Goal: Information Seeking & Learning: Learn about a topic

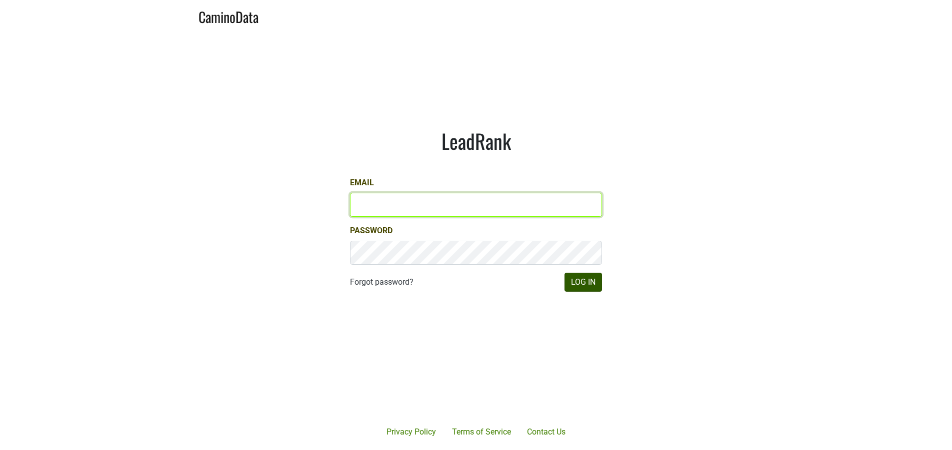
type input "mariette@dumol.com"
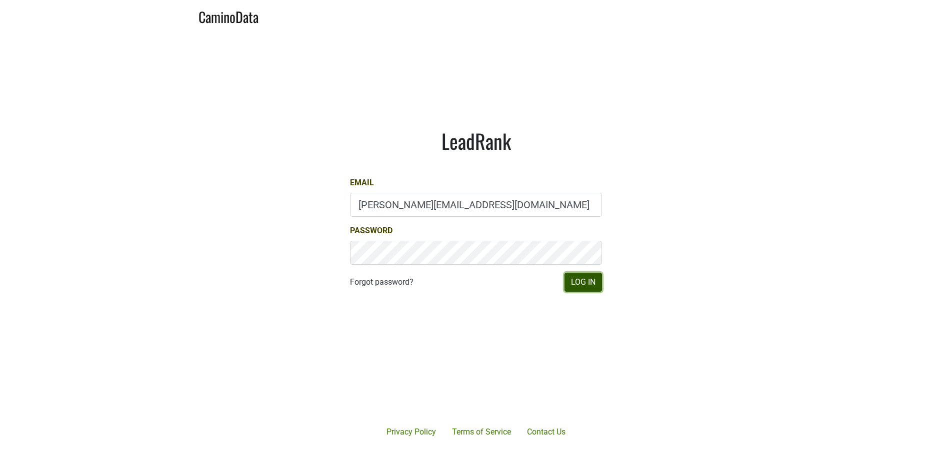
click at [589, 285] on button "Log In" at bounding box center [582, 282] width 37 height 19
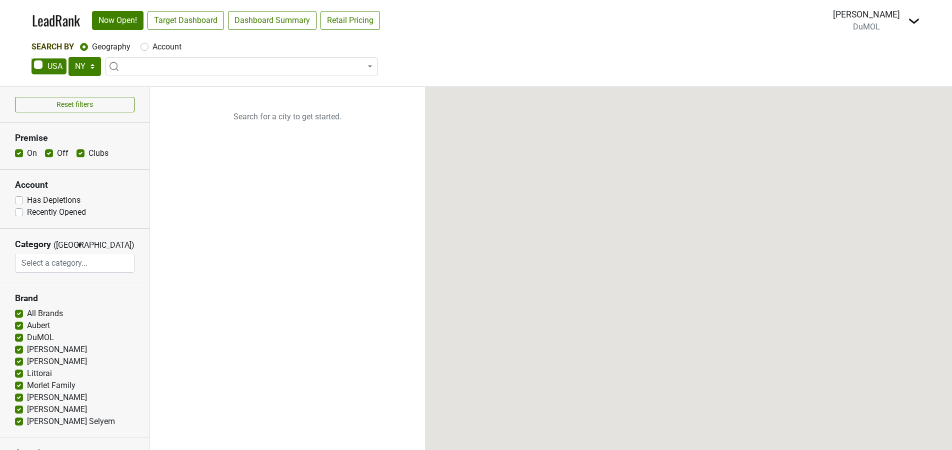
select select "NY"
select select
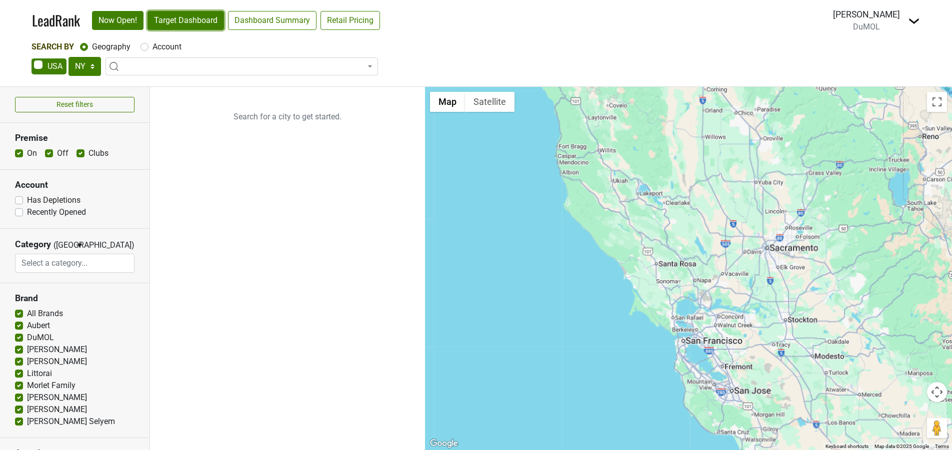
click at [177, 23] on link "Target Dashboard" at bounding box center [185, 20] width 76 height 19
click at [72, 67] on select "AK AL AR AZ CA CO CT DC DE FL GA HI IA ID IL IN KS KY LA MA MD ME MI MN MO MS M…" at bounding box center [84, 66] width 32 height 19
click at [68, 57] on select "AK AL AR AZ CA CO CT DC DE FL [GEOGRAPHIC_DATA] HI IA ID IL IN KS [GEOGRAPHIC_D…" at bounding box center [84, 66] width 32 height 19
click at [78, 65] on select "AK AL AR AZ CA CO CT DC DE FL [GEOGRAPHIC_DATA] HI IA ID IL IN KS [GEOGRAPHIC_D…" at bounding box center [84, 66] width 32 height 19
click at [68, 57] on select "AK AL AR AZ CA CO CT DC DE FL [GEOGRAPHIC_DATA] HI IA ID IL IN KS [GEOGRAPHIC_D…" at bounding box center [84, 66] width 32 height 19
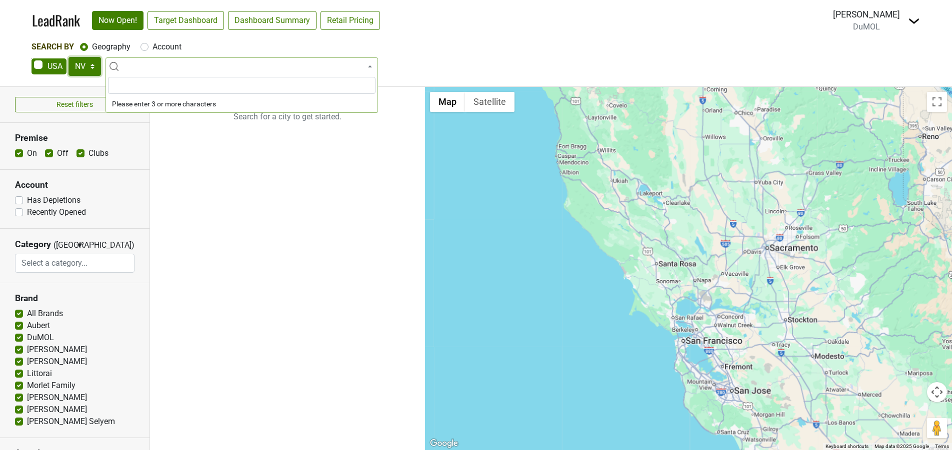
click at [79, 67] on select "AK AL AR AZ CA CO CT DC DE FL GA HI IA ID IL IN KS KY LA MA MD ME MI MN MO MS M…" at bounding box center [84, 66] width 32 height 19
click at [68, 57] on select "AK AL AR AZ CA CO CT DC DE FL GA HI IA ID IL IN KS KY LA MA MD ME MI MN MO MS M…" at bounding box center [84, 66] width 32 height 19
click at [208, 17] on link "Target Dashboard" at bounding box center [185, 20] width 76 height 19
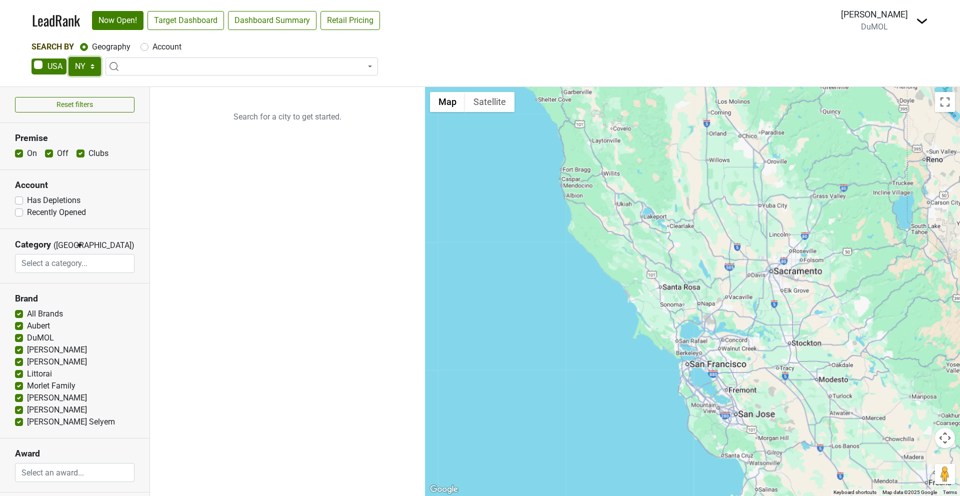
click at [89, 67] on select "AK AL AR AZ CA CO CT DC DE FL GA HI IA ID IL IN KS KY LA MA MD ME MI MN MO MS M…" at bounding box center [84, 66] width 32 height 19
select select "PA"
click at [68, 57] on select "AK AL AR AZ CA CO CT DC DE FL GA HI IA ID IL IN KS KY LA MA MD ME MI MN MO MS M…" at bounding box center [84, 66] width 32 height 19
click at [204, 17] on link "Target Dashboard" at bounding box center [185, 20] width 76 height 19
click at [66, 64] on span at bounding box center [48, 66] width 35 height 16
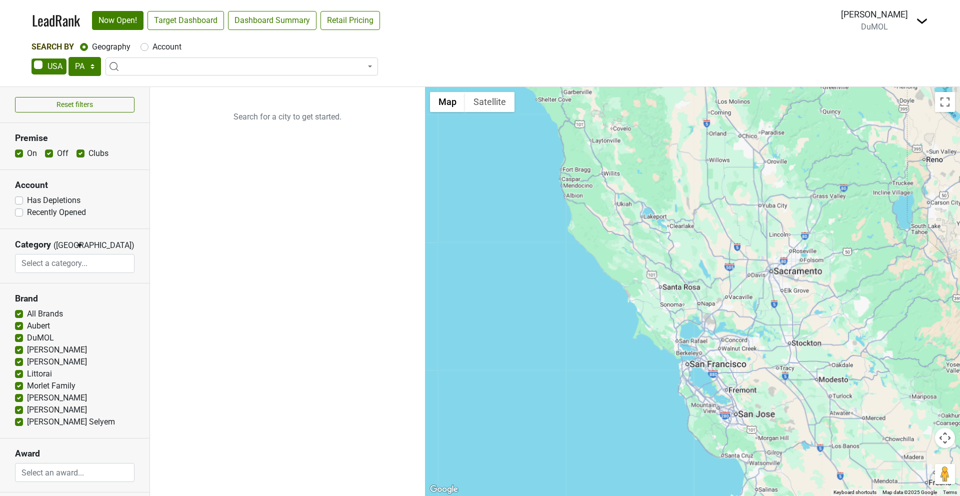
click at [32, 59] on input "checkbox" at bounding box center [31, 58] width 0 height 0
checkbox input "true"
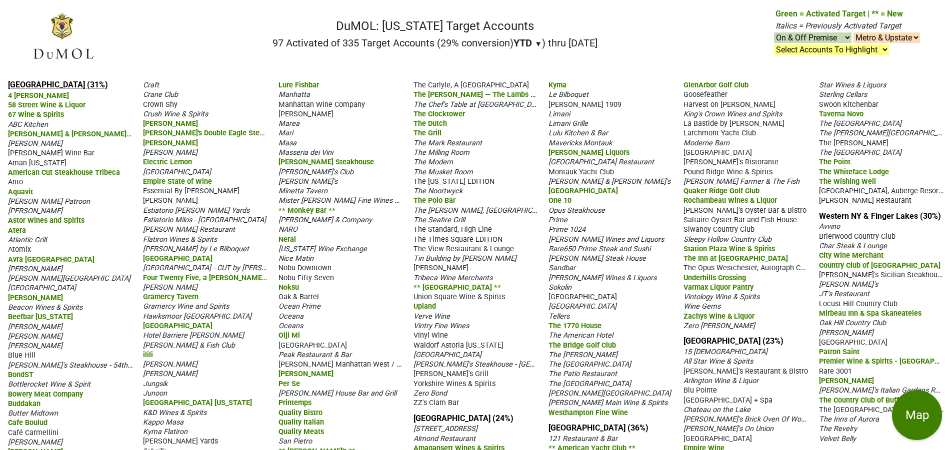
click at [39, 84] on link "Manhattan (31%)" at bounding box center [58, 84] width 100 height 9
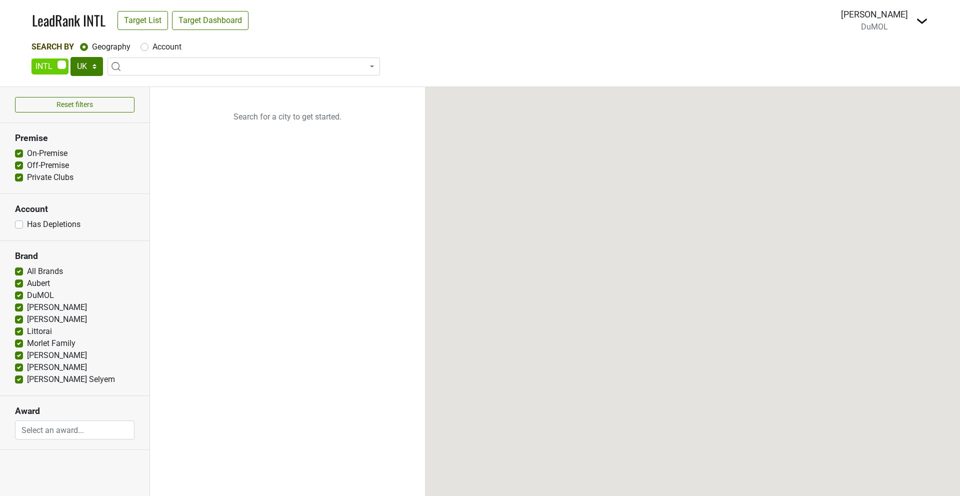
select select
click at [78, 64] on select "UK AB BC ON QC AT AU CH CN DK FR GE HK IR JP KR MX NO SE SG" at bounding box center [86, 66] width 32 height 19
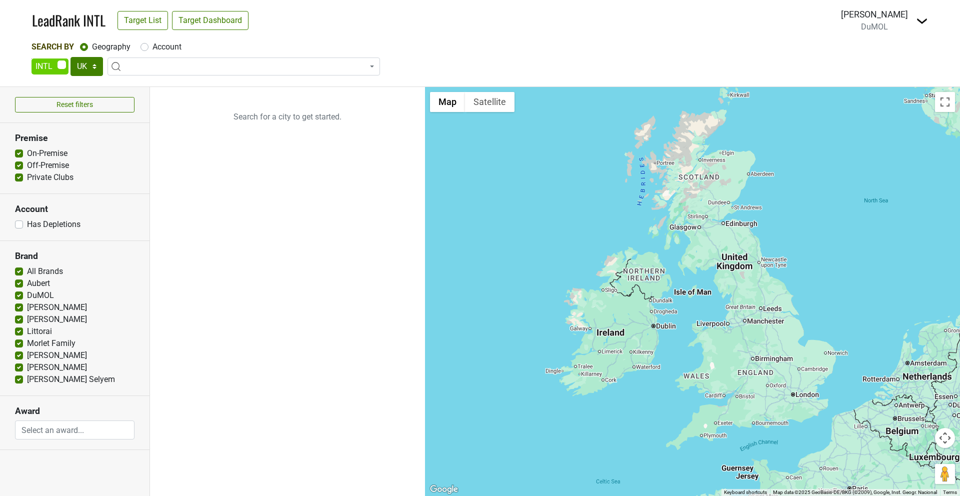
click at [62, 63] on span at bounding box center [49, 66] width 37 height 16
click at [32, 59] on input "checkbox" at bounding box center [31, 58] width 0 height 0
checkbox input "false"
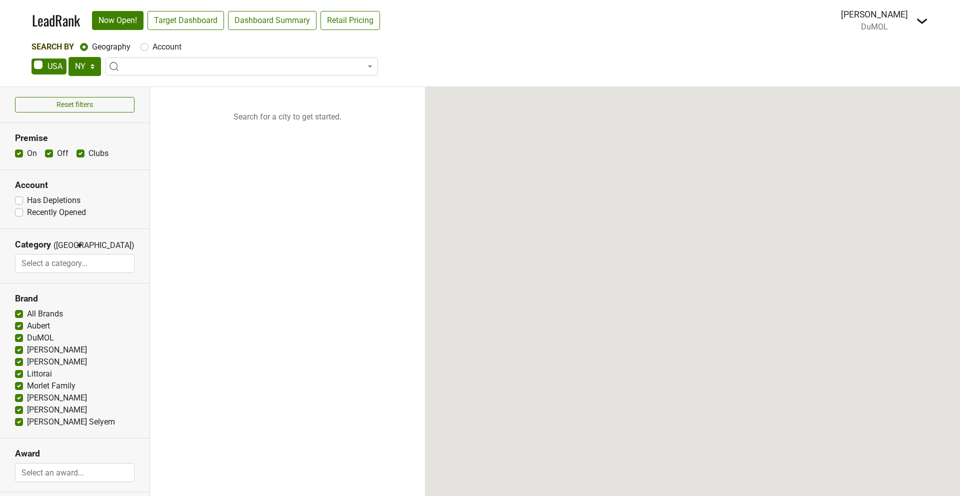
select select "NY"
select select
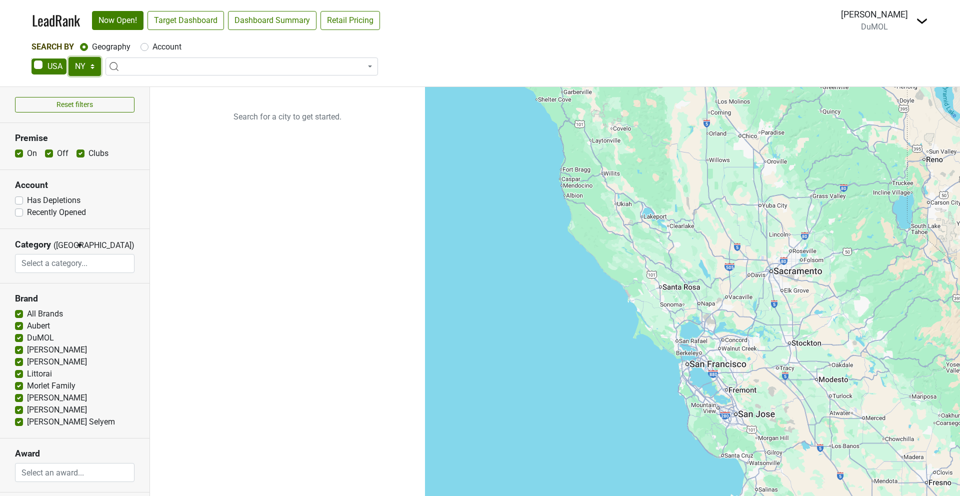
click at [78, 65] on select "AK AL AR AZ CA CO CT DC DE FL [GEOGRAPHIC_DATA] HI IA ID IL IN KS [GEOGRAPHIC_D…" at bounding box center [84, 66] width 32 height 19
click at [68, 57] on select "AK AL AR AZ CA CO CT DC DE FL GA HI IA ID IL IN KS KY LA MA MD ME MI MN MO MS M…" at bounding box center [84, 66] width 32 height 19
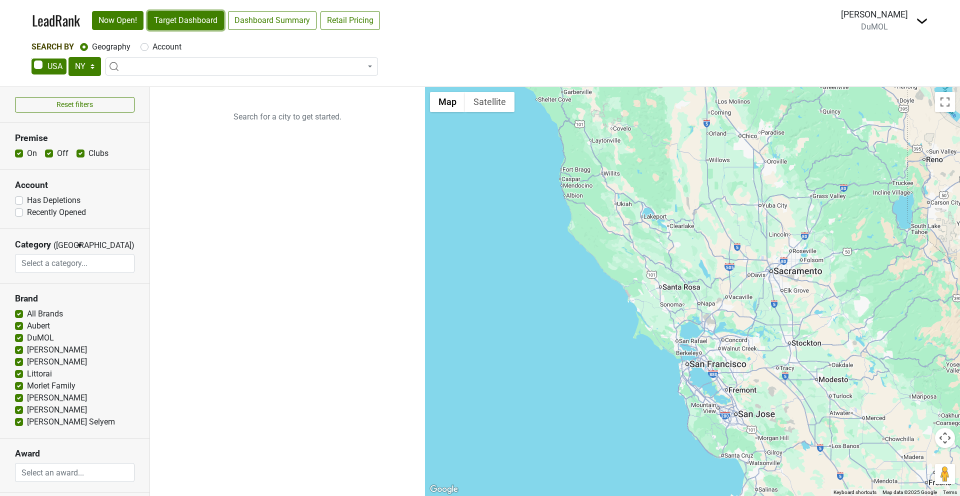
click at [189, 21] on link "Target Dashboard" at bounding box center [185, 20] width 76 height 19
click at [193, 16] on link "Target Dashboard" at bounding box center [185, 20] width 76 height 19
drag, startPoint x: 916, startPoint y: 9, endPoint x: 906, endPoint y: 19, distance: 14.5
click at [916, 9] on div "Mariette Bolitiski DuMOL Control Center Open Breakdown Logout" at bounding box center [884, 20] width 87 height 25
click at [922, 19] on img at bounding box center [922, 21] width 12 height 12
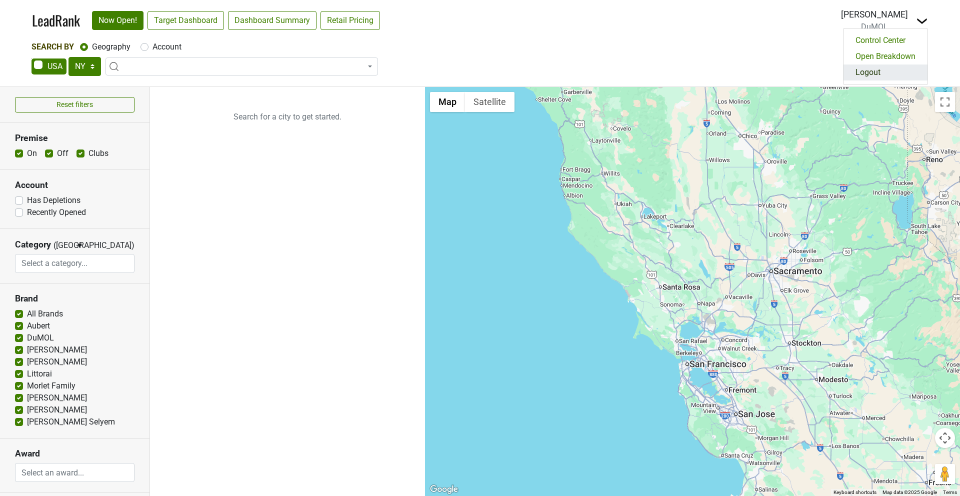
click at [865, 74] on link "Logout" at bounding box center [885, 72] width 84 height 16
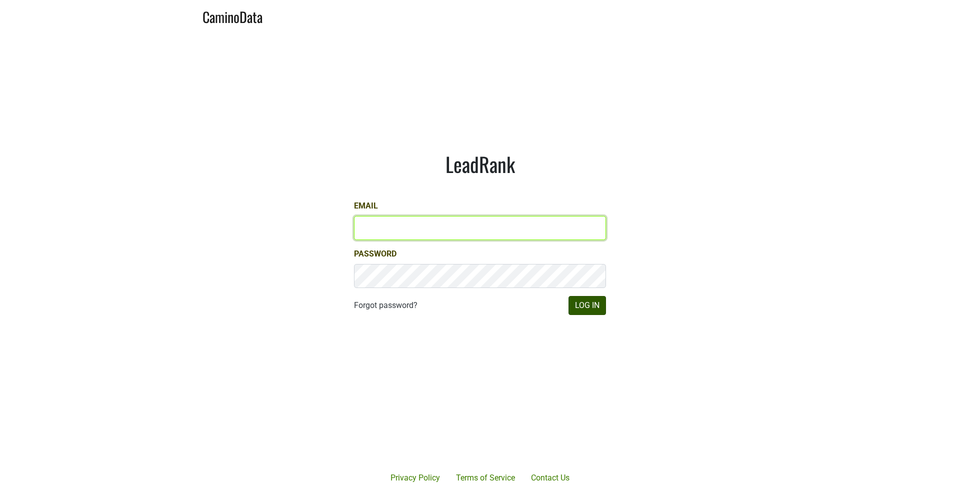
type input "mariette@dumol.com"
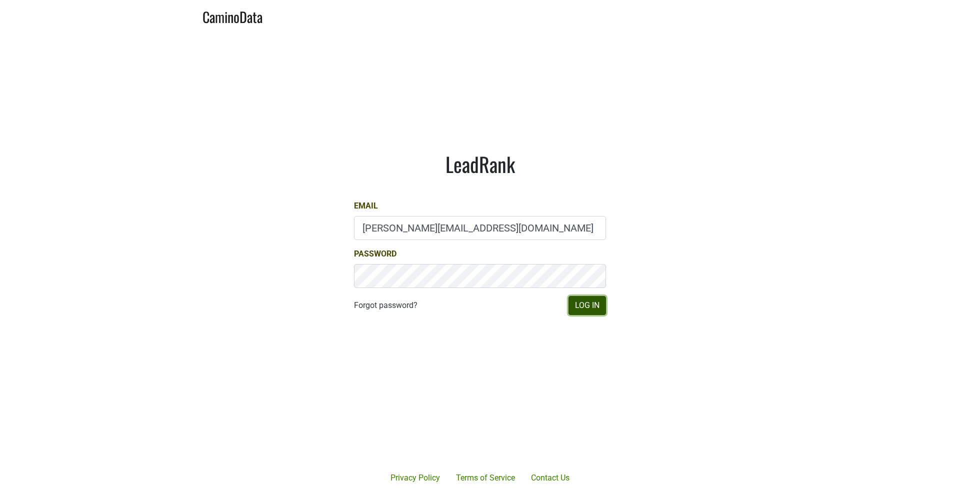
click at [590, 296] on button "Log In" at bounding box center [586, 305] width 37 height 19
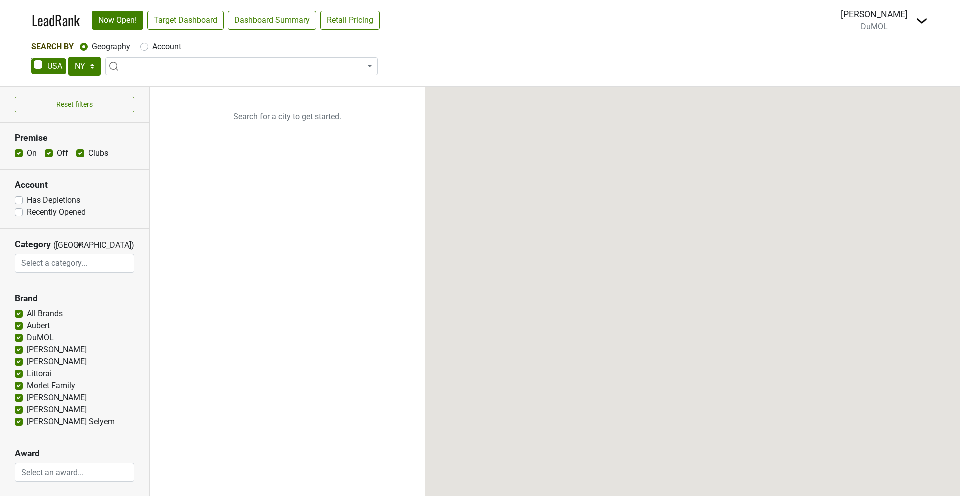
select select "NY"
select select
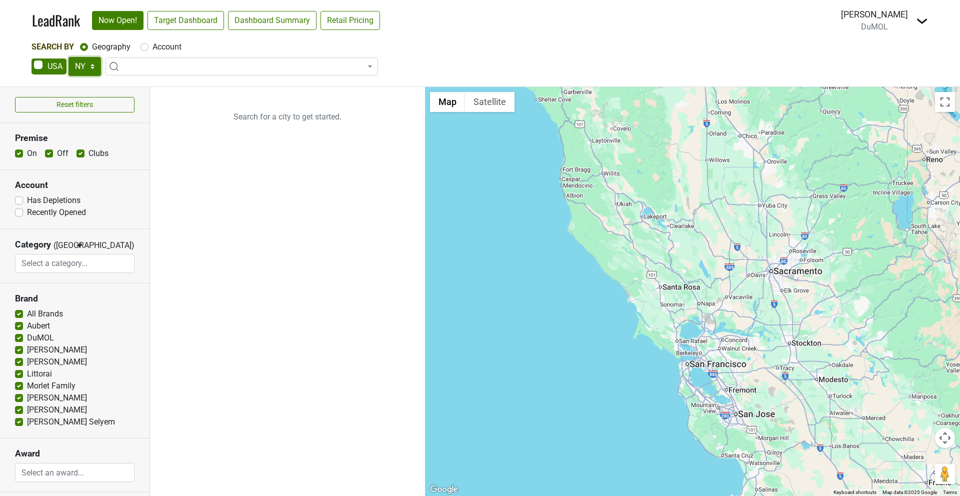
click at [80, 67] on select "AK AL AR AZ CA CO CT DC DE FL GA HI IA ID IL IN KS KY LA MA MD ME MI MN MO MS M…" at bounding box center [84, 66] width 32 height 19
click at [68, 57] on select "AK AL AR AZ CA CO CT DC DE FL GA HI IA ID IL IN KS KY LA MA MD ME MI MN MO MS M…" at bounding box center [84, 66] width 32 height 19
click at [214, 13] on link "Target Dashboard" at bounding box center [185, 20] width 76 height 19
click at [92, 68] on select "AK AL AR AZ CA CO CT DC DE FL GA HI IA ID IL IN KS KY LA MA MD ME MI MN MO MS M…" at bounding box center [84, 66] width 32 height 19
click at [68, 57] on select "AK AL AR AZ CA CO CT DC DE FL GA HI IA ID IL IN KS KY LA MA MD ME MI MN MO MS M…" at bounding box center [84, 66] width 32 height 19
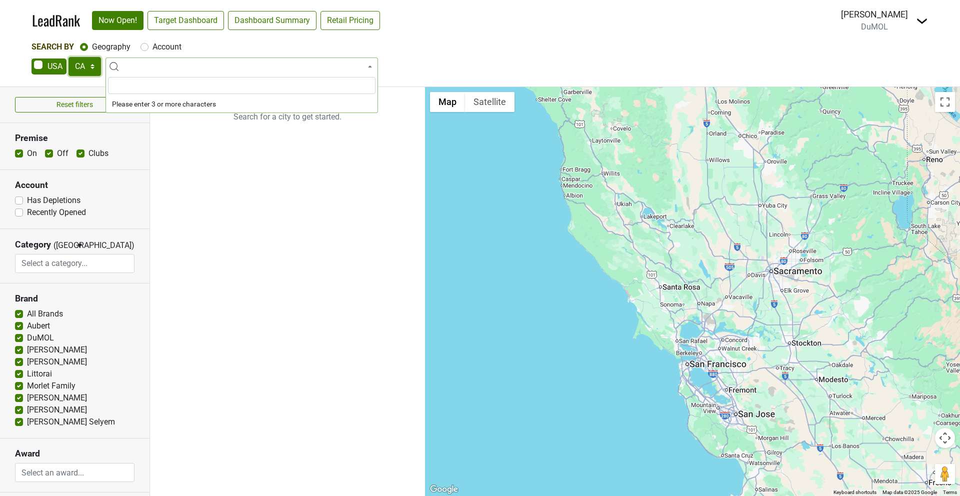
click at [83, 68] on select "AK AL AR AZ CA CO CT DC DE FL GA HI IA ID IL IN KS KY LA MA MD ME MI MN MO MS M…" at bounding box center [84, 66] width 32 height 19
click at [68, 57] on select "AK AL AR AZ CA CO CT DC DE FL GA HI IA ID IL IN KS KY LA MA MD ME MI MN MO MS M…" at bounding box center [84, 66] width 32 height 19
click at [174, 27] on link "Target Dashboard" at bounding box center [185, 20] width 76 height 19
click at [91, 68] on select "AK AL AR AZ CA CO CT DC DE FL GA HI IA ID IL IN KS KY LA MA MD ME MI MN MO MS M…" at bounding box center [84, 66] width 32 height 19
select select "NY"
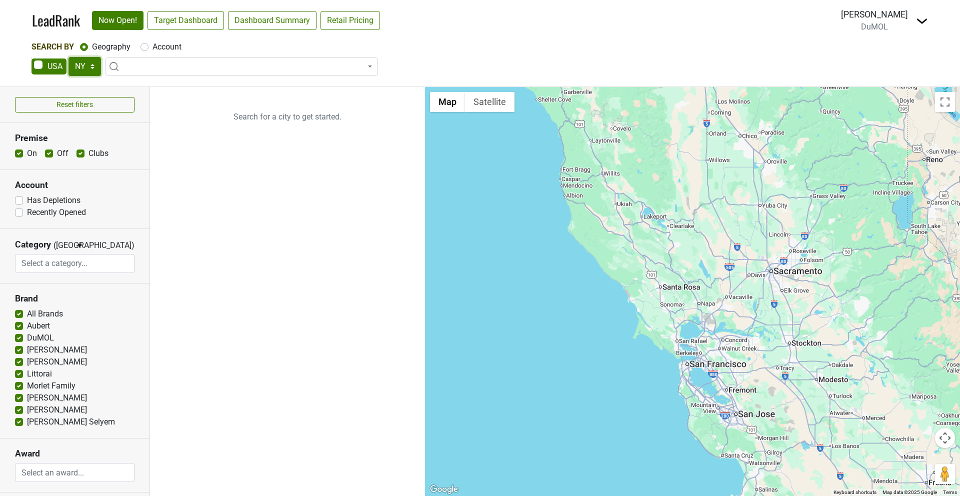
click at [68, 57] on select "AK AL AR AZ CA CO CT DC DE FL GA HI IA ID IL IN KS KY LA MA MD ME MI MN MO MS M…" at bounding box center [84, 66] width 32 height 19
click at [182, 21] on link "Target Dashboard" at bounding box center [185, 20] width 76 height 19
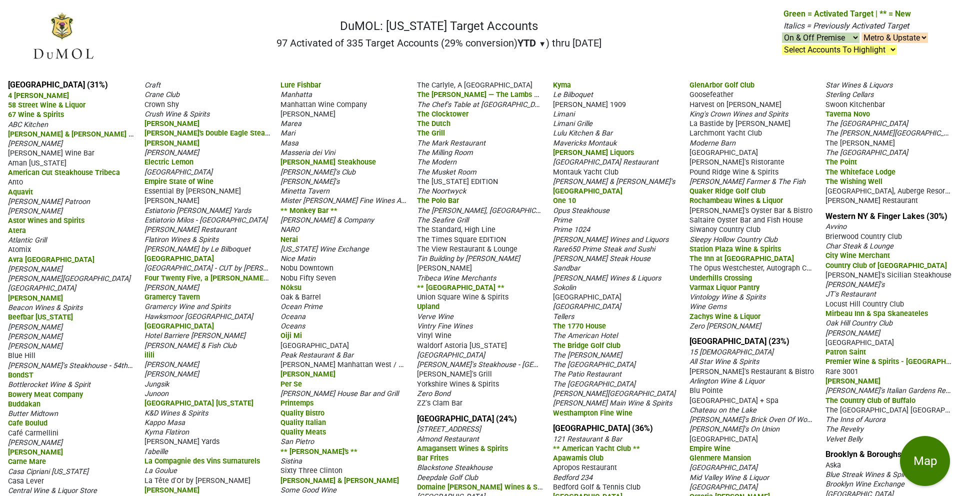
scroll to position [71, 0]
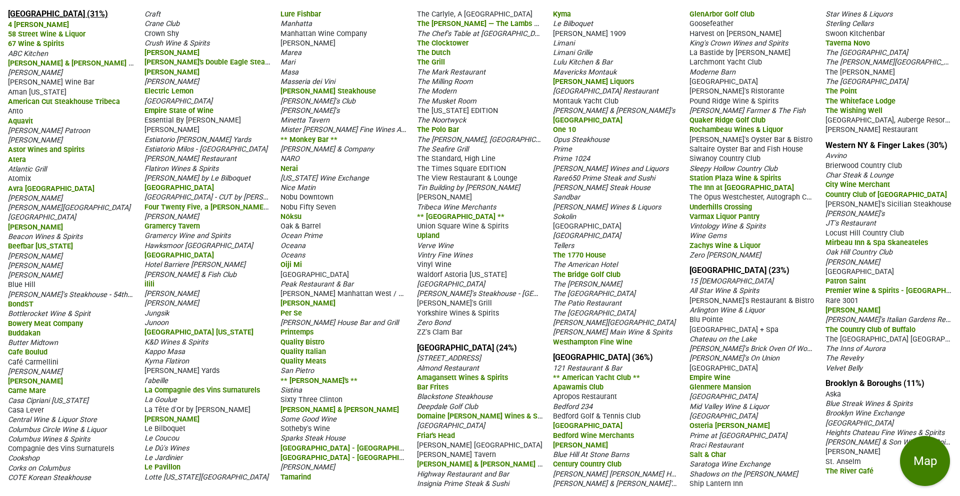
click at [32, 16] on link "Manhattan (31%)" at bounding box center [58, 13] width 100 height 9
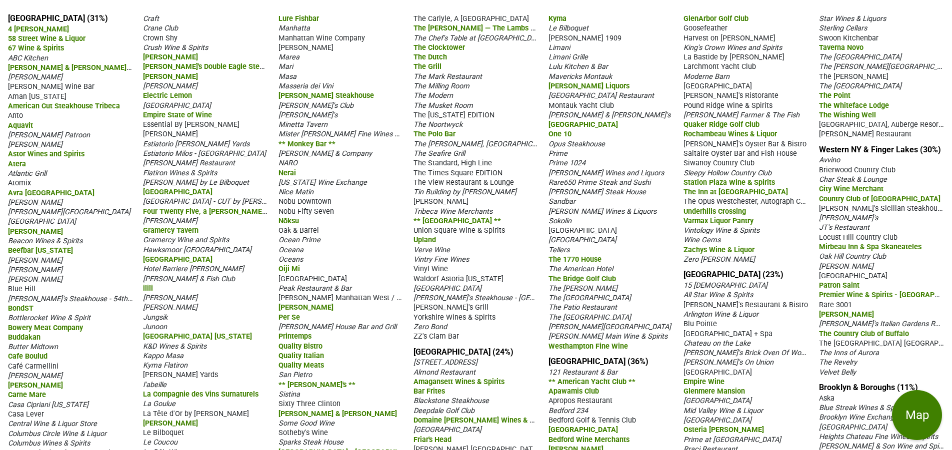
scroll to position [0, 0]
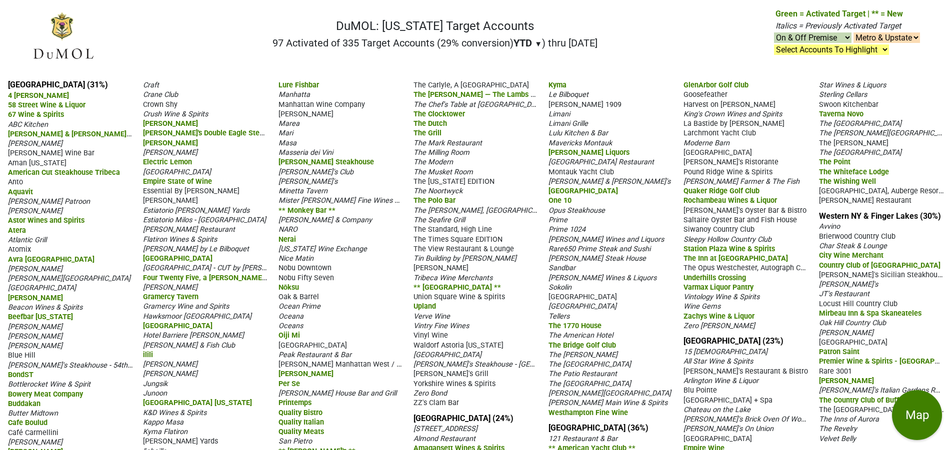
click at [832, 48] on select "Select Accounts To Highlight **Activated After 8/1/25** Prev. Active, YTD Non-B…" at bounding box center [831, 49] width 115 height 10
select select ".michelin-starred"
click at [774, 44] on select "Select Accounts To Highlight **Activated After 8/1/25** Prev. Active, YTD Non-B…" at bounding box center [831, 49] width 115 height 10
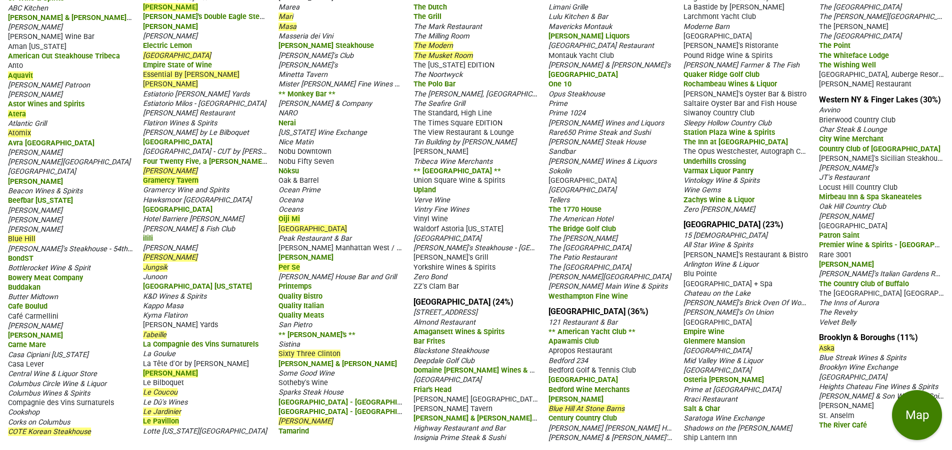
scroll to position [114, 0]
